Goal: Check status: Check status

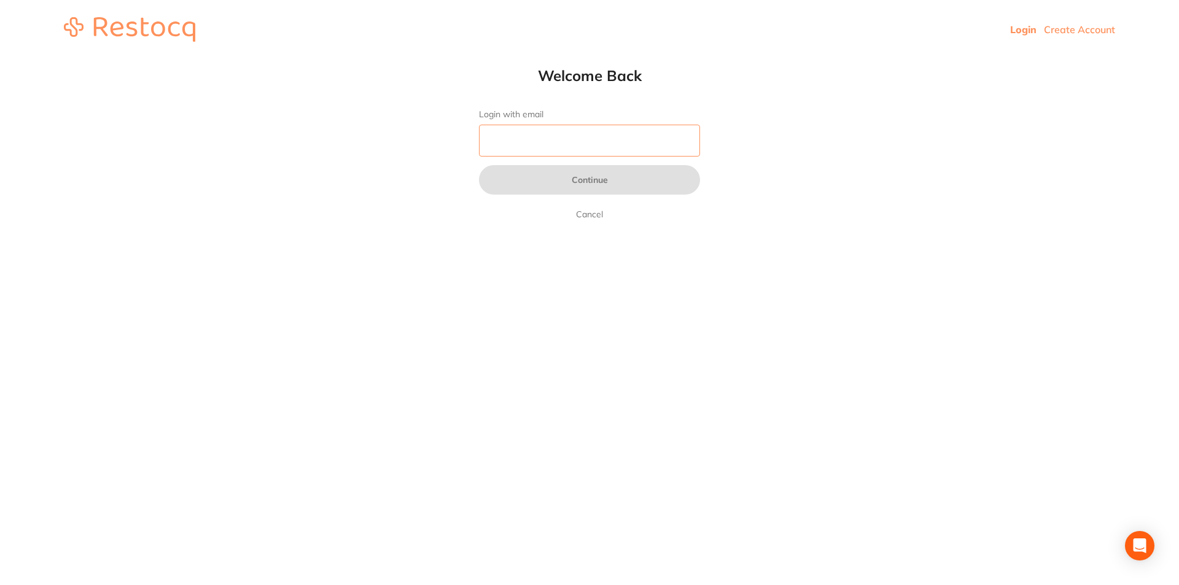
click at [515, 143] on input "Login with email" at bounding box center [589, 141] width 221 height 32
type input "[EMAIL_ADDRESS][DOMAIN_NAME]"
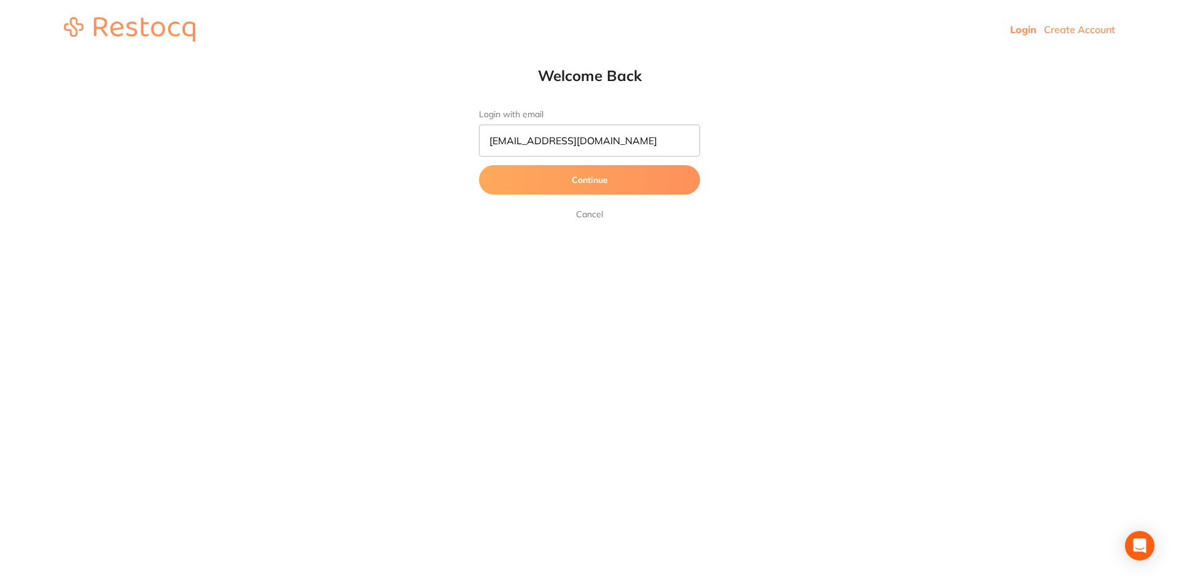
click at [572, 184] on button "Continue" at bounding box center [589, 179] width 221 height 29
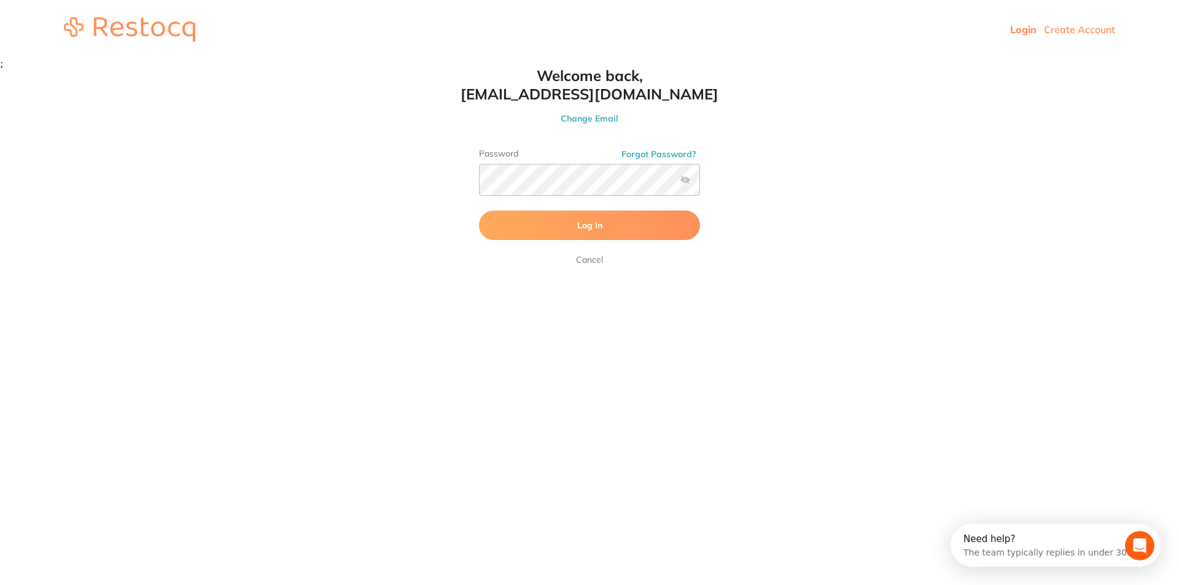
click at [576, 228] on button "Log In" at bounding box center [589, 225] width 221 height 29
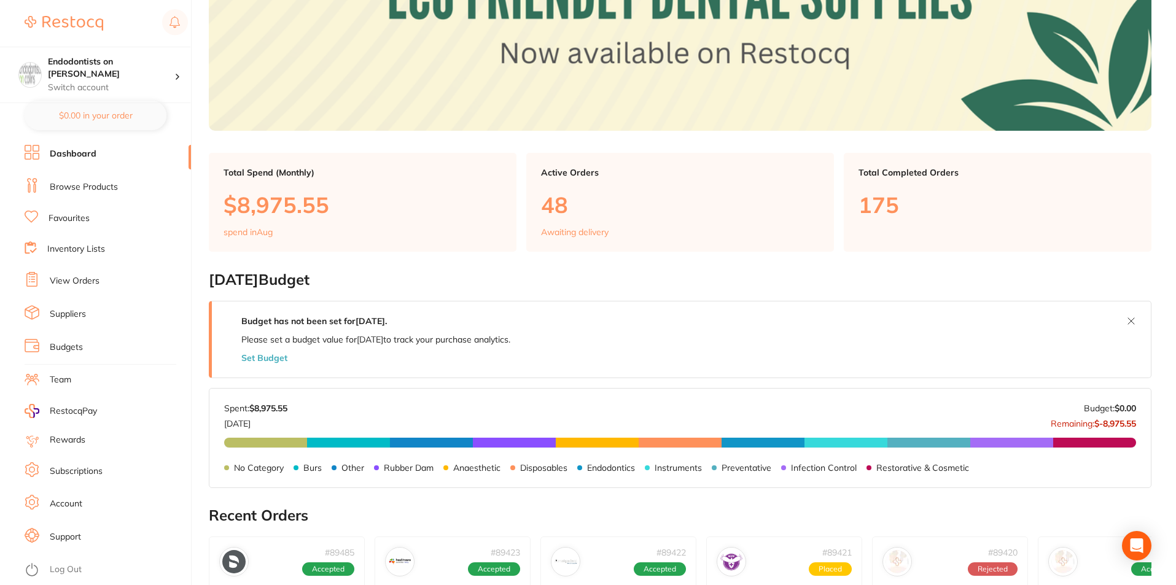
scroll to position [184, 0]
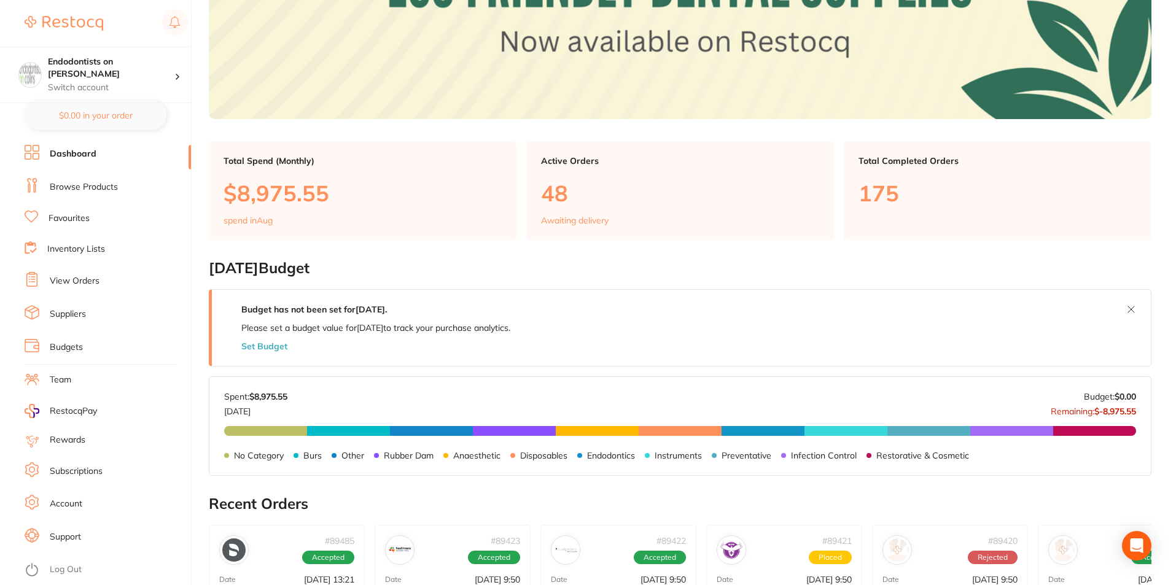
click at [78, 281] on link "View Orders" at bounding box center [75, 281] width 50 height 12
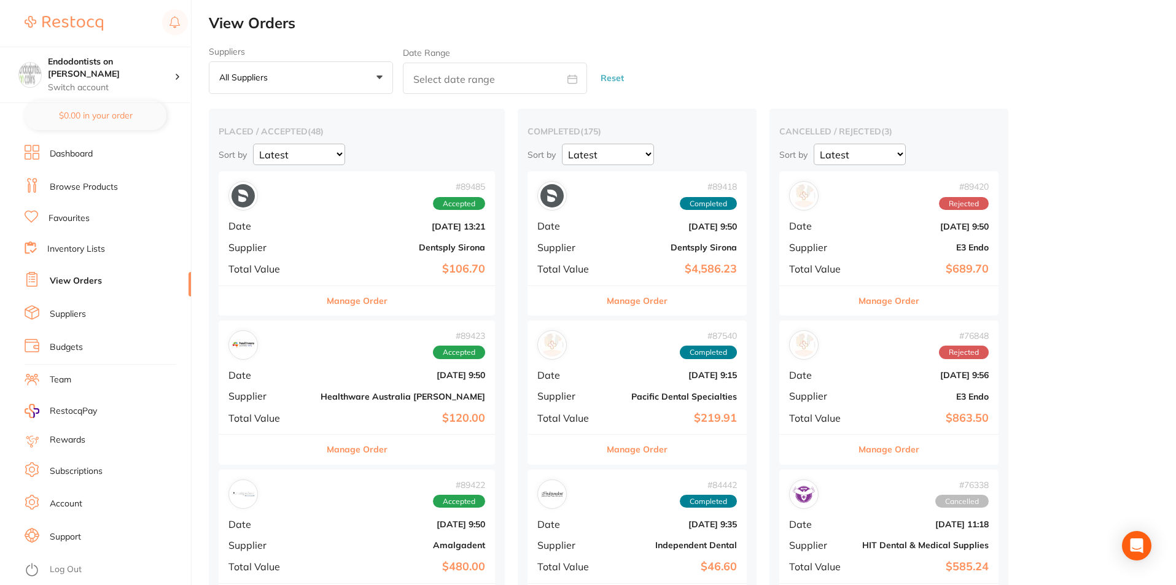
click at [320, 231] on b "[DATE] 13:21" at bounding box center [402, 227] width 165 height 10
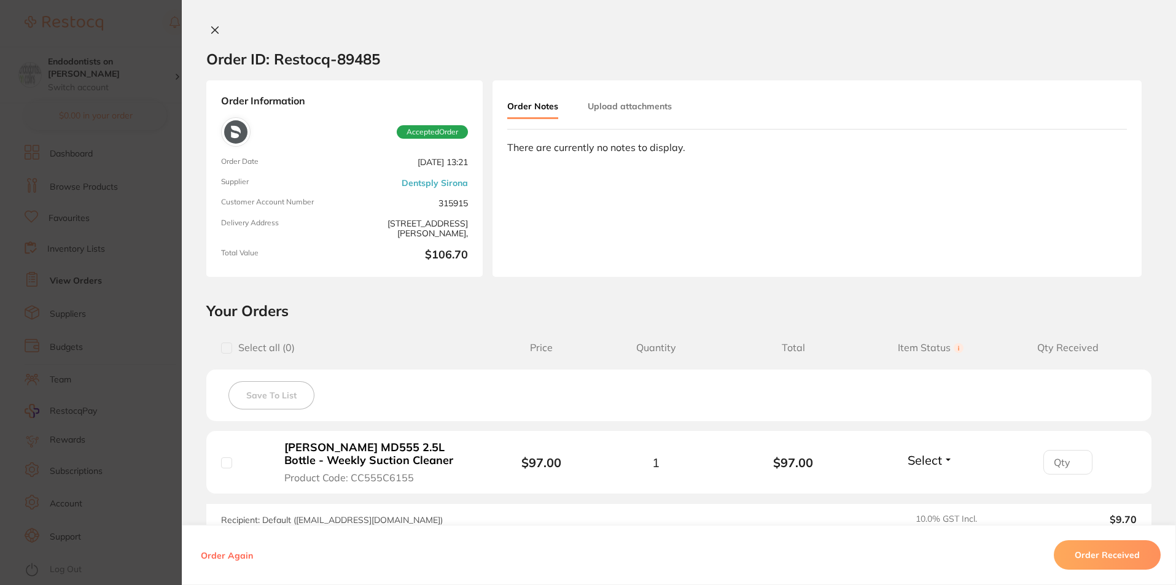
click at [213, 26] on icon at bounding box center [215, 30] width 10 height 10
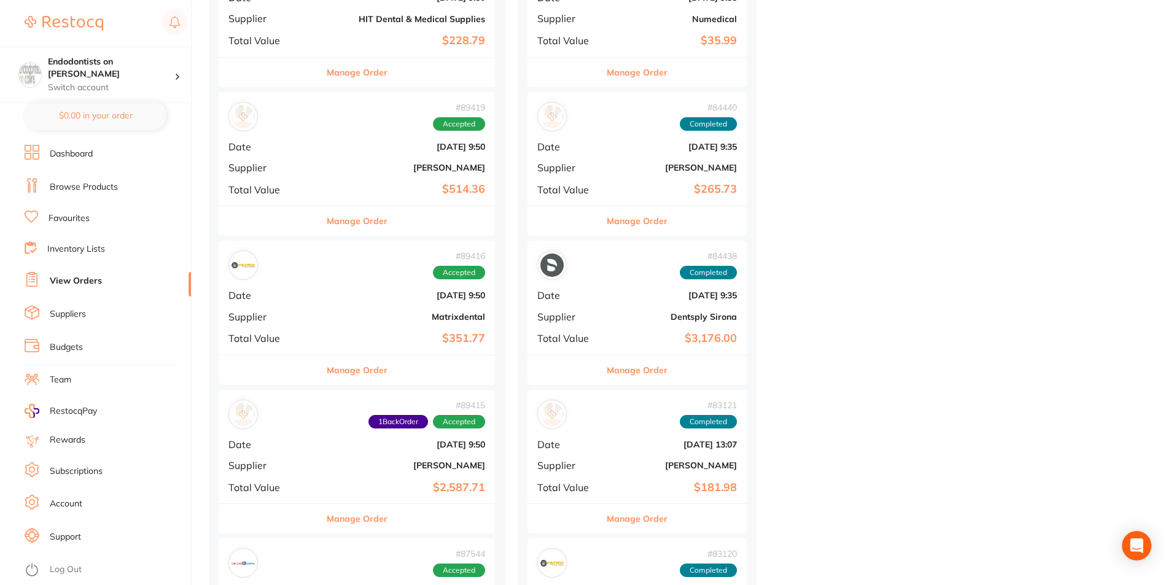
scroll to position [737, 0]
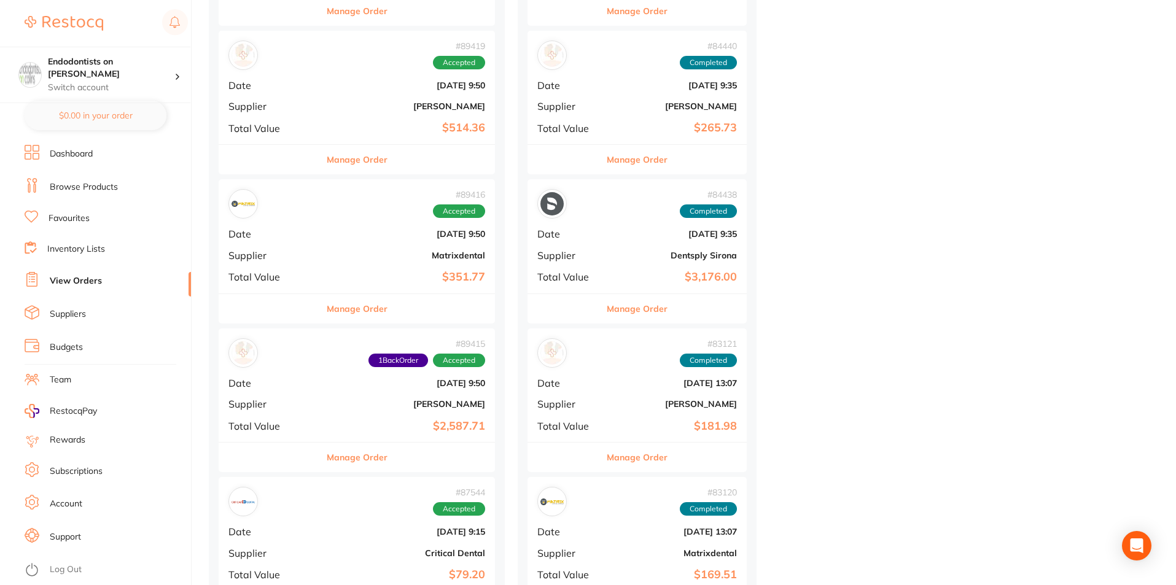
click at [320, 403] on b "[PERSON_NAME]" at bounding box center [402, 404] width 165 height 10
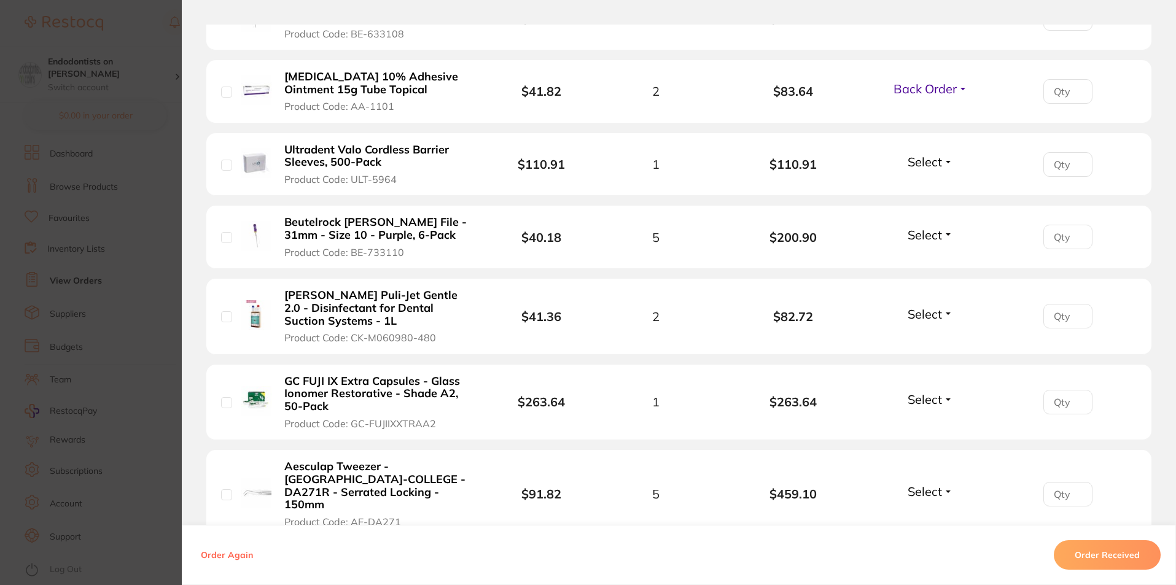
scroll to position [737, 0]
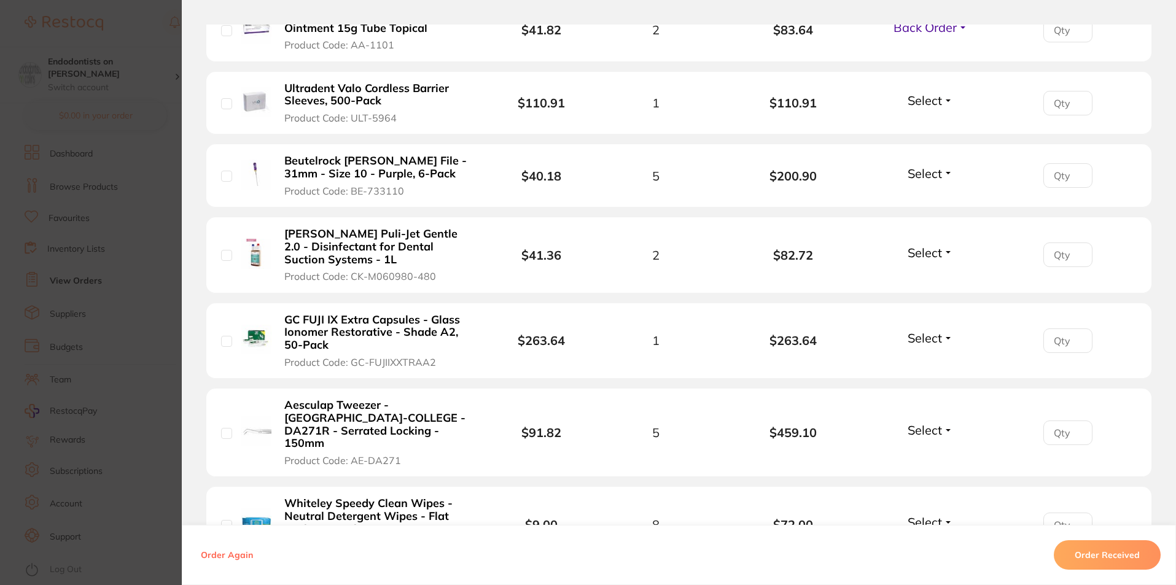
click at [946, 422] on button "Select" at bounding box center [930, 429] width 53 height 15
click at [926, 471] on span "Back Order" at bounding box center [930, 475] width 37 height 9
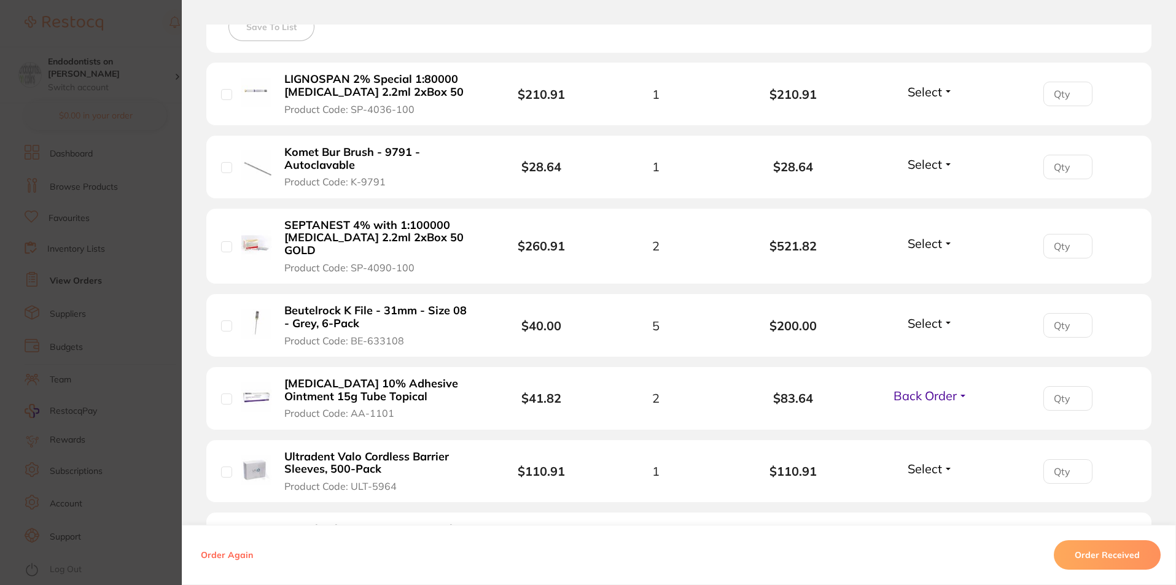
scroll to position [491, 0]
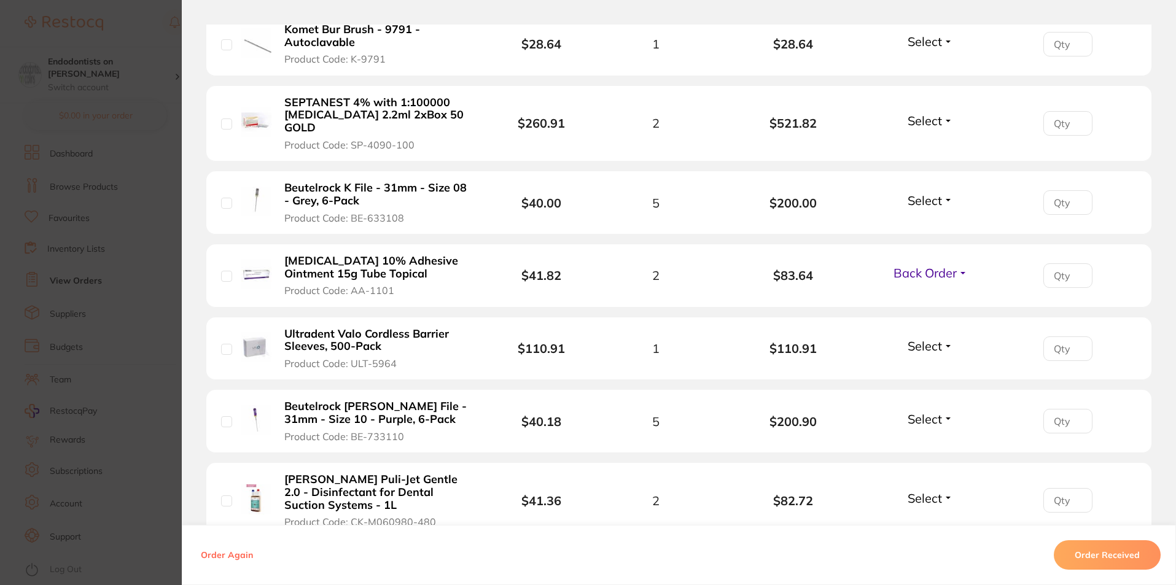
click at [943, 338] on button "Select" at bounding box center [930, 345] width 53 height 15
click at [930, 390] on li "Beutelrock [PERSON_NAME] File - 31mm - Size 10 - Purple, 6-Pack Product Code: B…" at bounding box center [678, 421] width 945 height 63
click at [949, 338] on button "Select" at bounding box center [930, 345] width 53 height 15
click at [932, 387] on span "Back Order" at bounding box center [930, 391] width 37 height 9
click at [947, 193] on button "Select" at bounding box center [930, 200] width 53 height 15
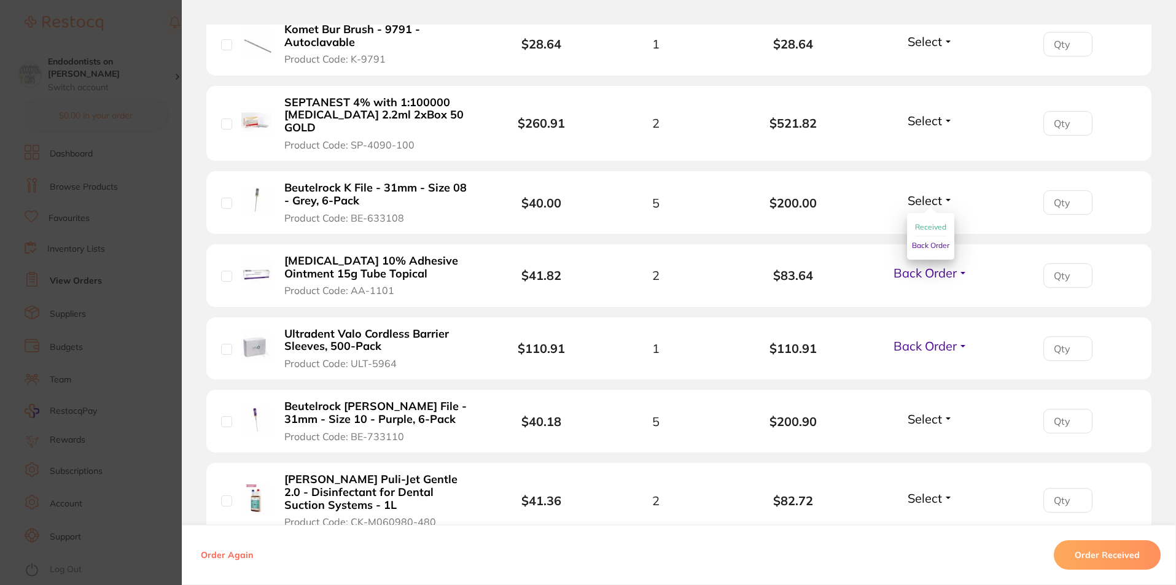
click at [933, 241] on span "Back Order" at bounding box center [930, 245] width 37 height 9
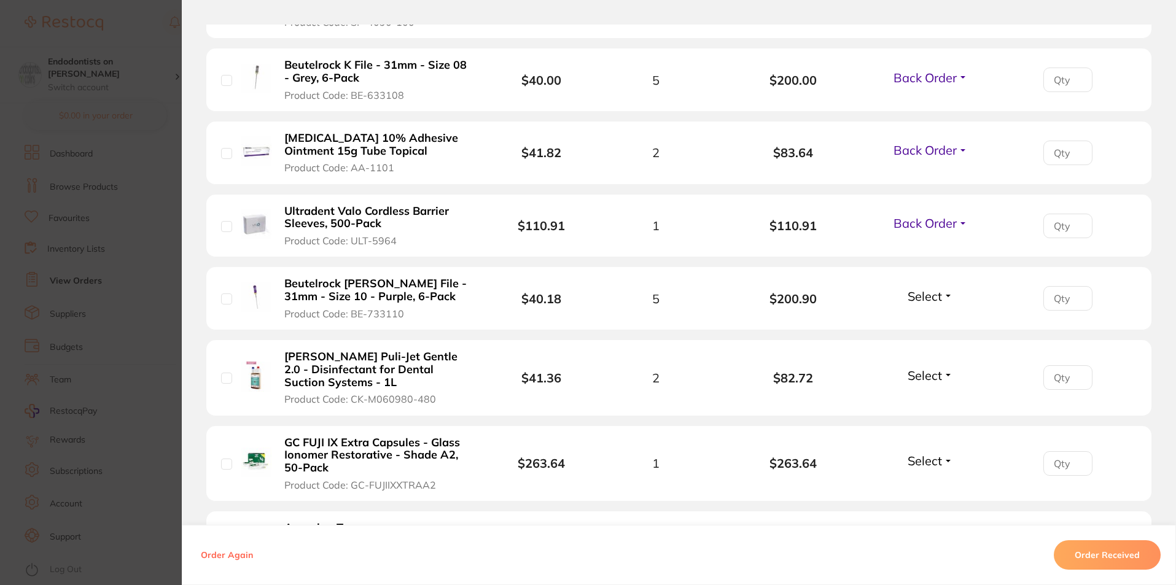
scroll to position [675, 0]
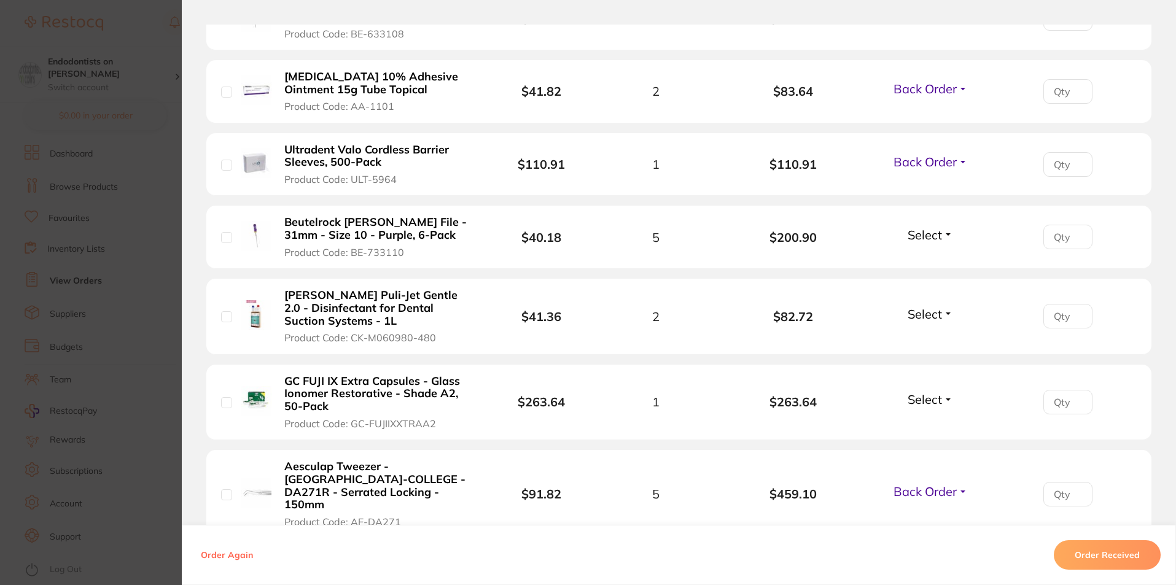
click at [945, 227] on button "Select" at bounding box center [930, 234] width 53 height 15
click at [936, 276] on span "Back Order" at bounding box center [930, 280] width 37 height 9
click at [946, 306] on button "Select" at bounding box center [930, 313] width 53 height 15
click at [935, 355] on span "Back Order" at bounding box center [930, 359] width 37 height 9
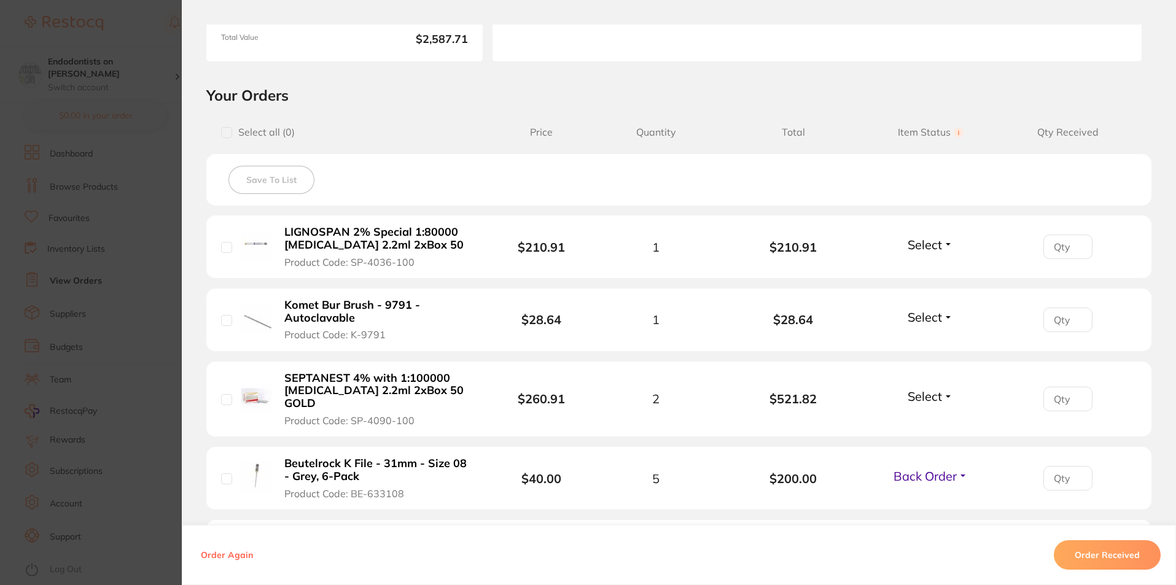
scroll to position [92, 0]
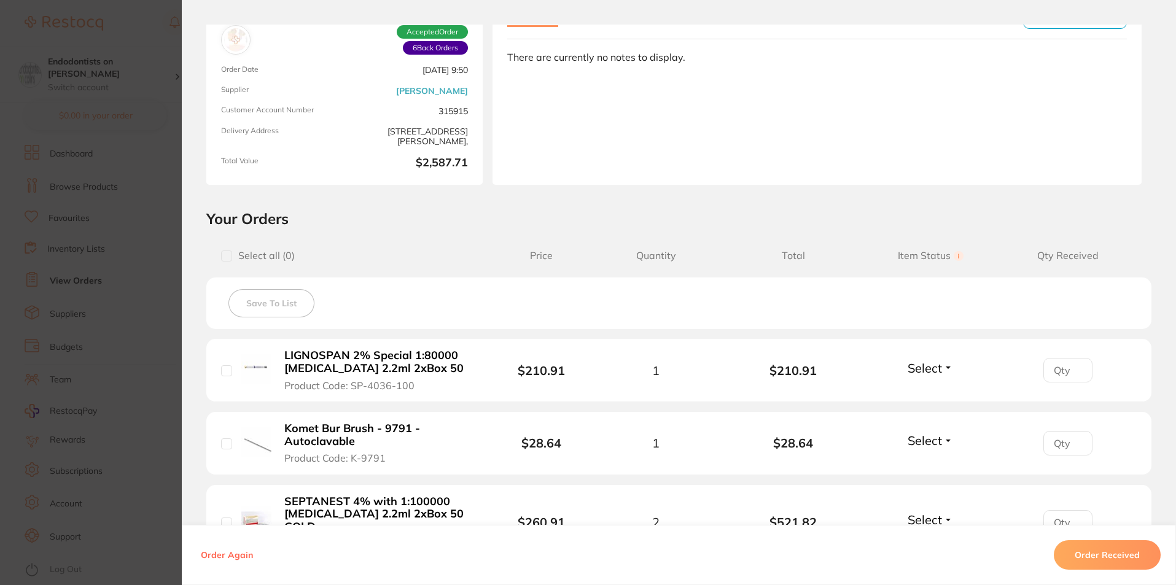
scroll to position [737, 0]
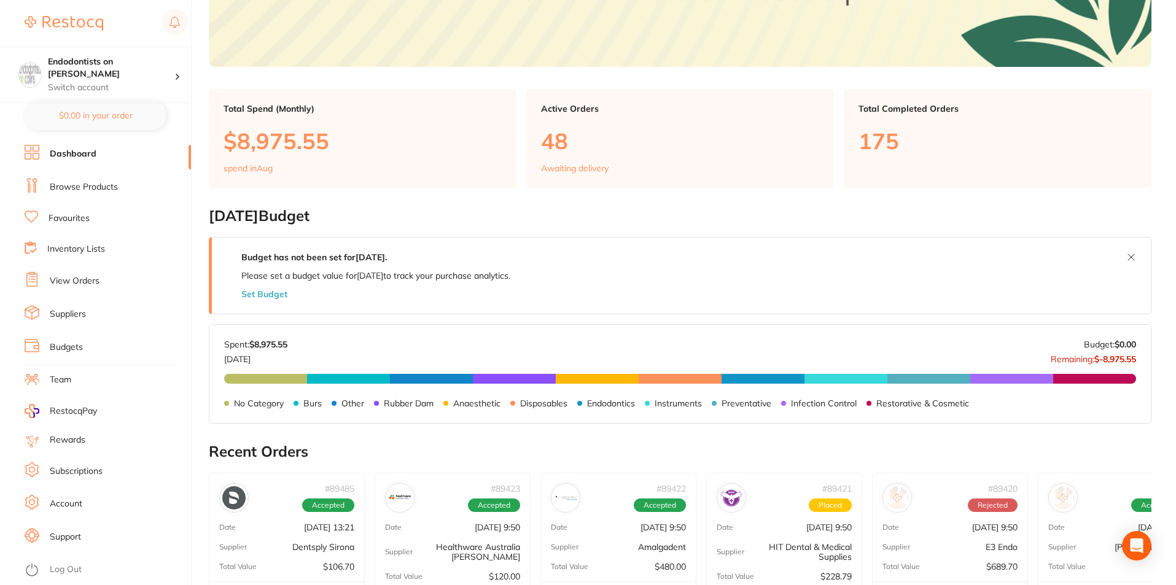
scroll to position [246, 0]
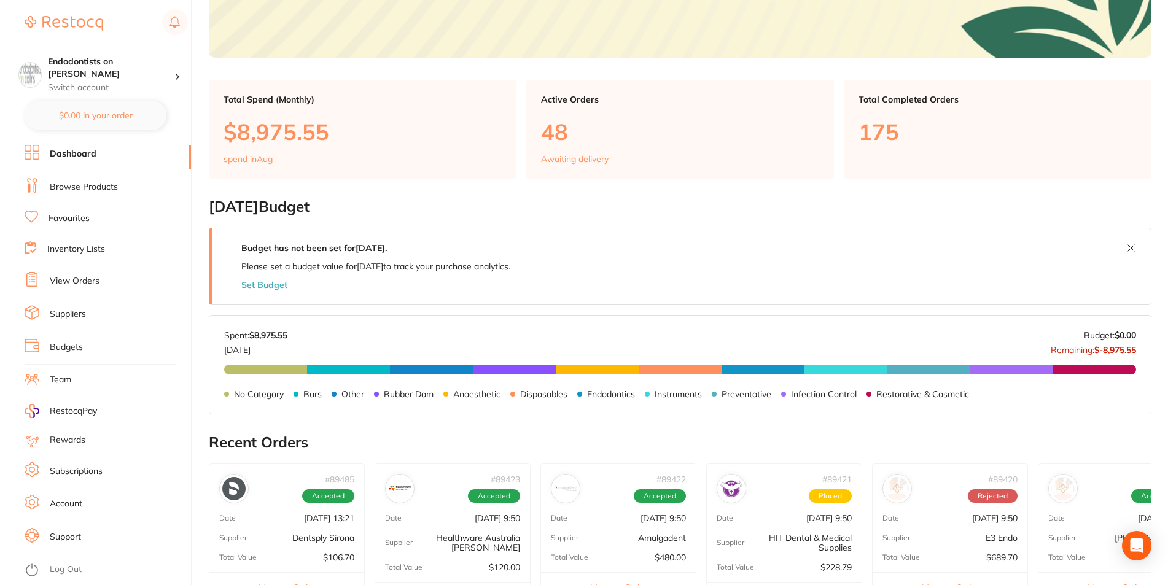
click at [77, 285] on link "View Orders" at bounding box center [75, 281] width 50 height 12
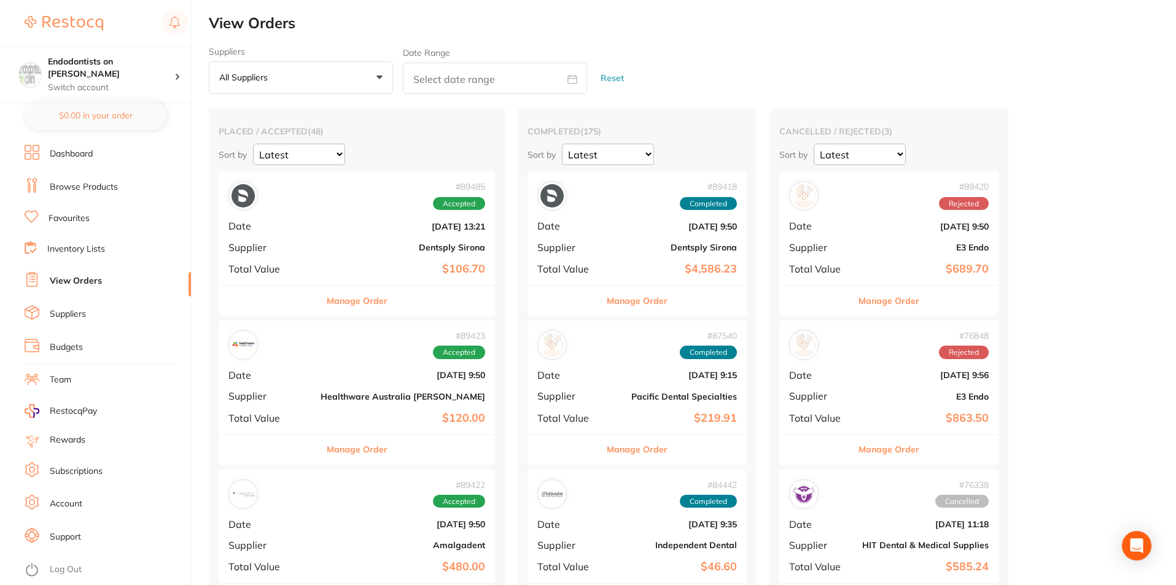
click at [250, 236] on div "# 89485 Accepted Date [DATE] 13:21 Supplier Dentsply Sirona Total Value $106.70" at bounding box center [357, 228] width 276 height 114
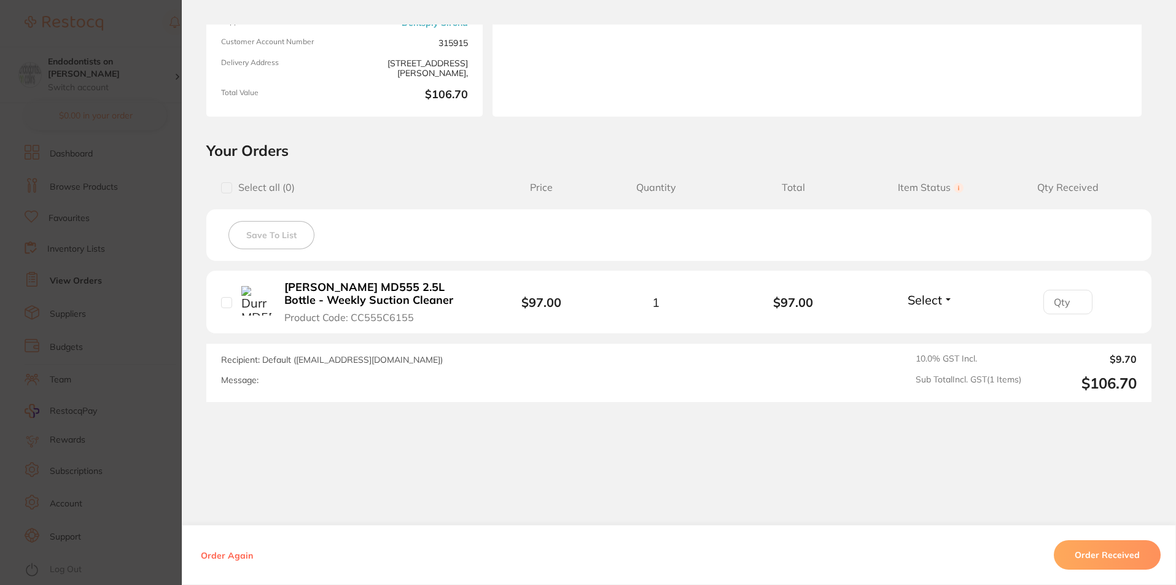
scroll to position [307, 0]
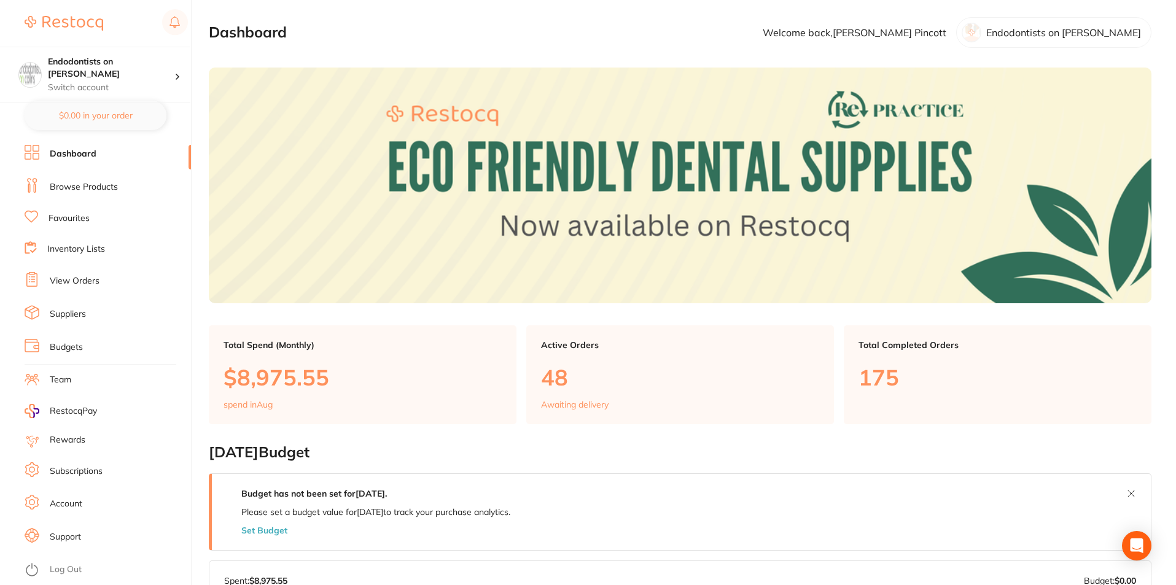
click at [72, 282] on link "View Orders" at bounding box center [75, 281] width 50 height 12
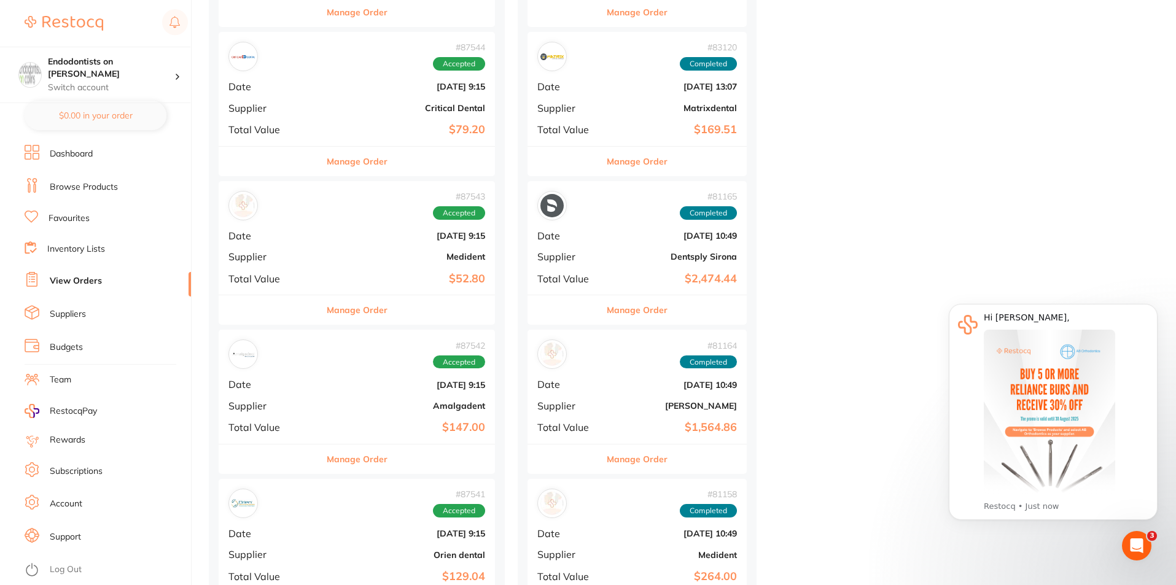
scroll to position [1044, 0]
